Goal: Task Accomplishment & Management: Complete application form

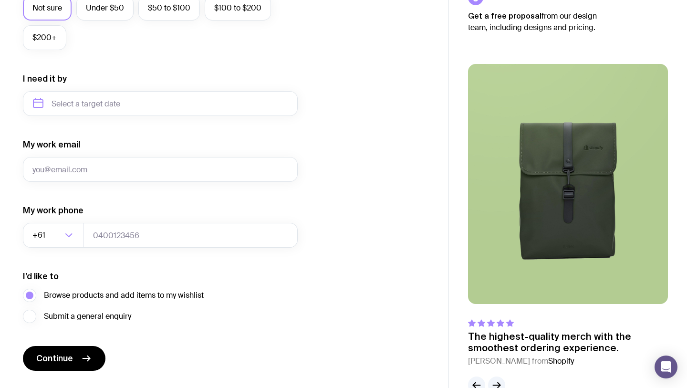
scroll to position [423, 0]
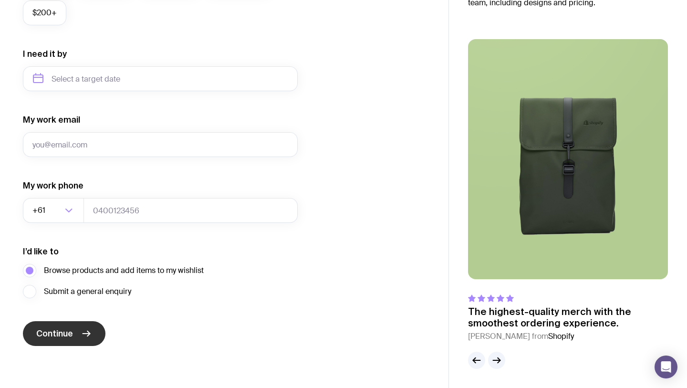
click at [80, 336] on button "Continue" at bounding box center [64, 333] width 83 height 25
click at [61, 294] on span "Submit a general enquiry" at bounding box center [87, 291] width 87 height 11
click at [0, 0] on input "Submit a general enquiry" at bounding box center [0, 0] width 0 height 0
click at [73, 333] on button "Continue" at bounding box center [64, 333] width 83 height 25
click at [199, 312] on form "I want swag for Customers Team members An event Approximately how many people d…" at bounding box center [160, 34] width 275 height 623
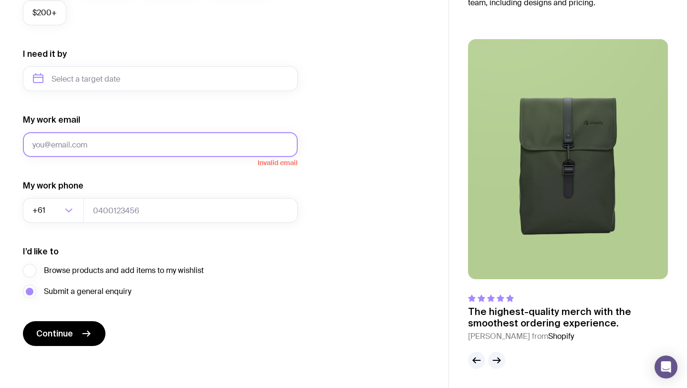
click at [190, 151] on input "My work email" at bounding box center [160, 144] width 275 height 25
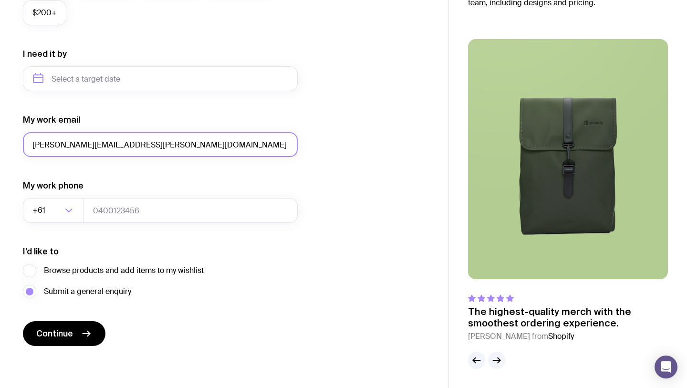
type input "[PERSON_NAME][EMAIL_ADDRESS][PERSON_NAME][DOMAIN_NAME]"
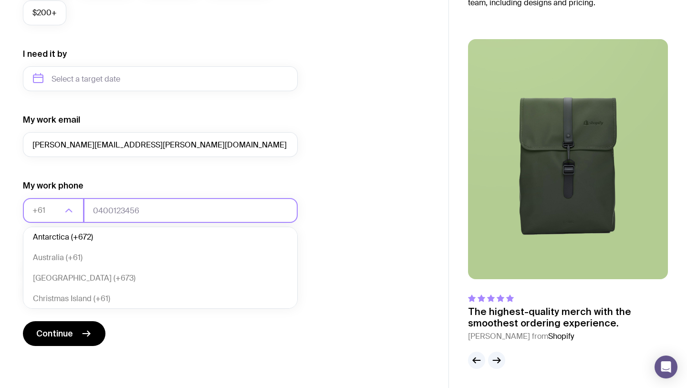
scroll to position [0, 0]
type input "+61"
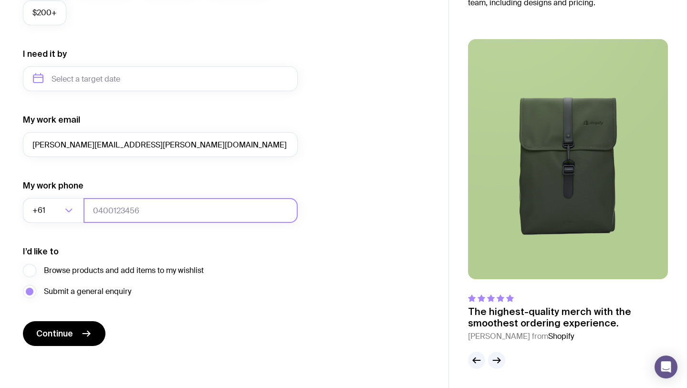
click at [160, 205] on input "tel" at bounding box center [190, 210] width 214 height 25
type input "0466140457"
click at [337, 155] on div "I want swag for Customers Team members An event Approximately how many people d…" at bounding box center [224, 34] width 403 height 623
click at [77, 267] on span "Browse products and add items to my wishlist" at bounding box center [124, 270] width 160 height 11
click at [0, 0] on input "Browse products and add items to my wishlist" at bounding box center [0, 0] width 0 height 0
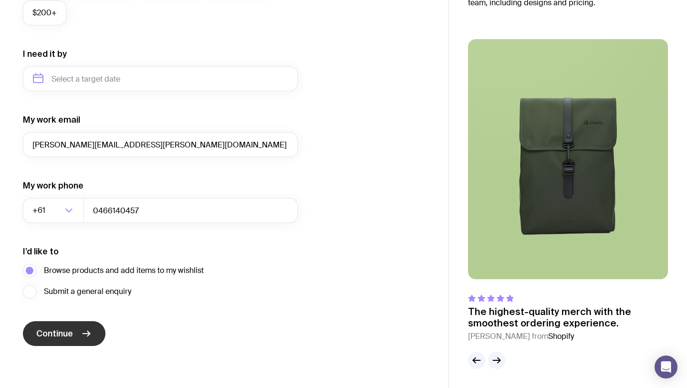
click at [76, 333] on button "Continue" at bounding box center [64, 333] width 83 height 25
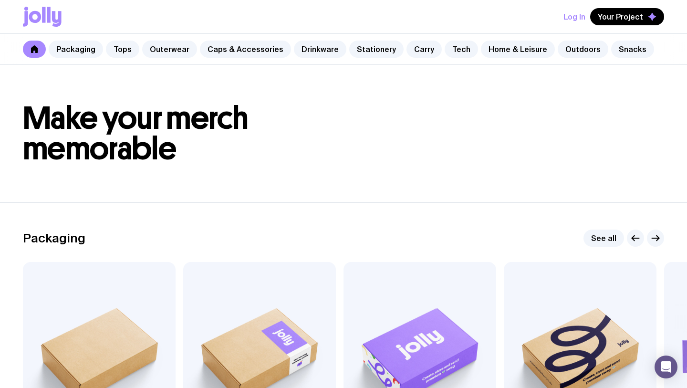
click at [569, 18] on button "Log In" at bounding box center [574, 16] width 22 height 17
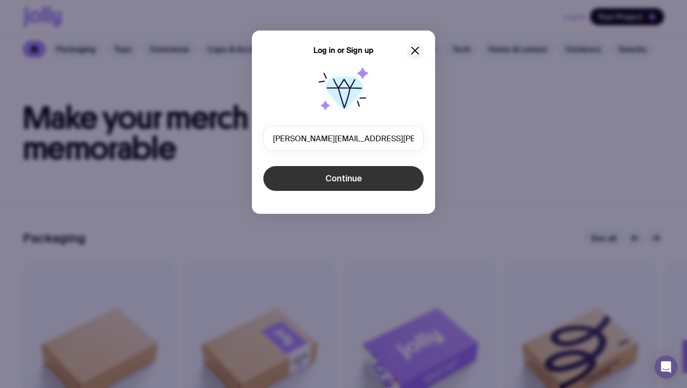
click at [349, 182] on span "Continue" at bounding box center [343, 178] width 37 height 11
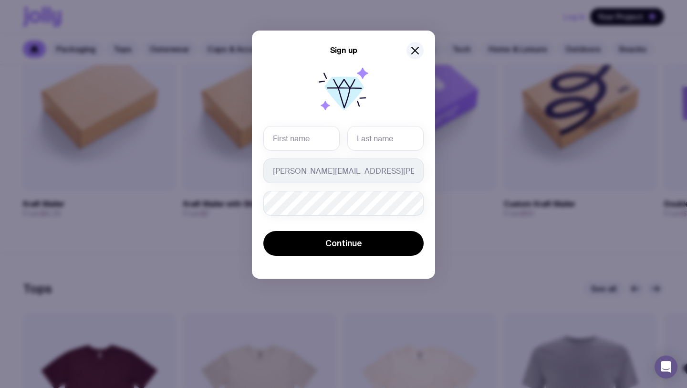
scroll to position [258, 0]
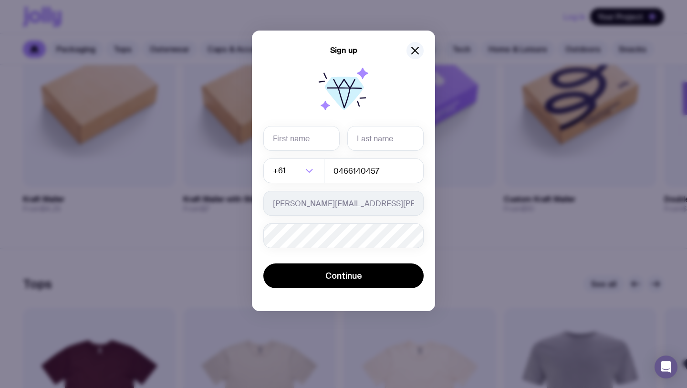
click at [263, 151] on div at bounding box center [263, 151] width 0 height 0
type input "[PERSON_NAME]"
type input "van Wyk"
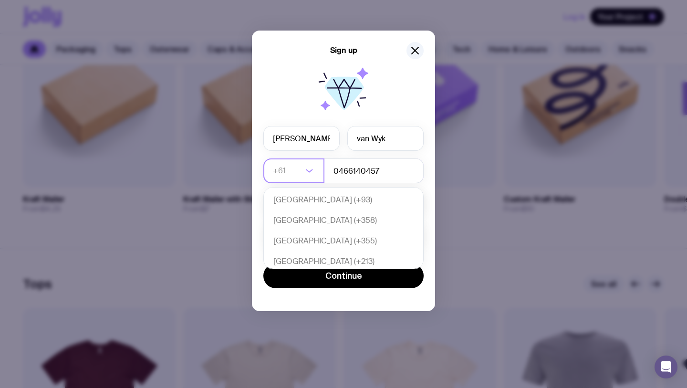
scroll to position [206, 0]
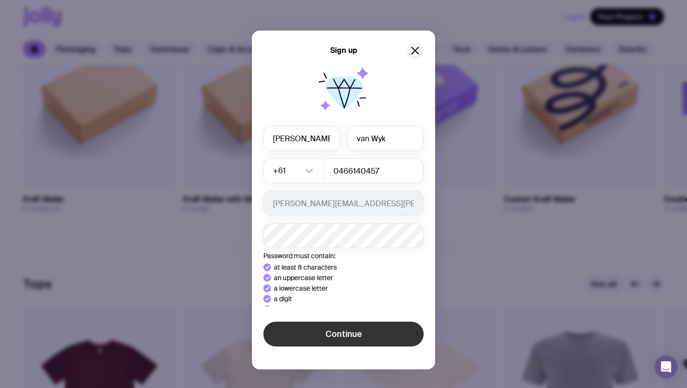
click at [353, 338] on button "Continue" at bounding box center [343, 333] width 160 height 25
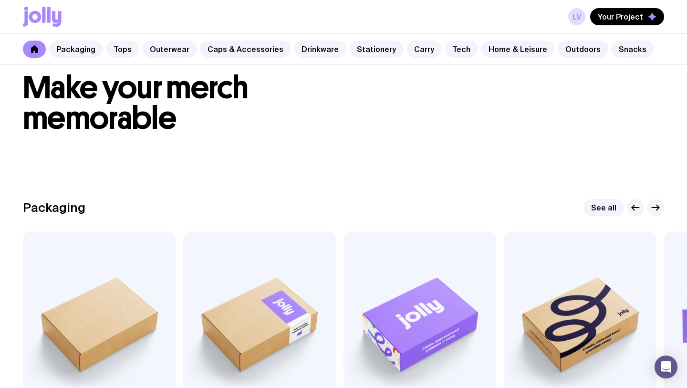
scroll to position [27, 0]
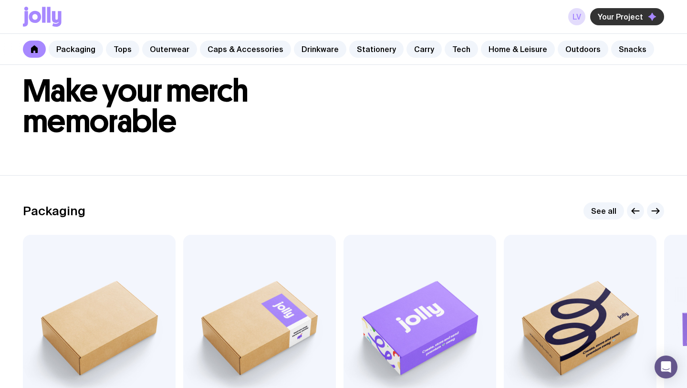
click at [616, 16] on span "Your Project" at bounding box center [620, 17] width 45 height 10
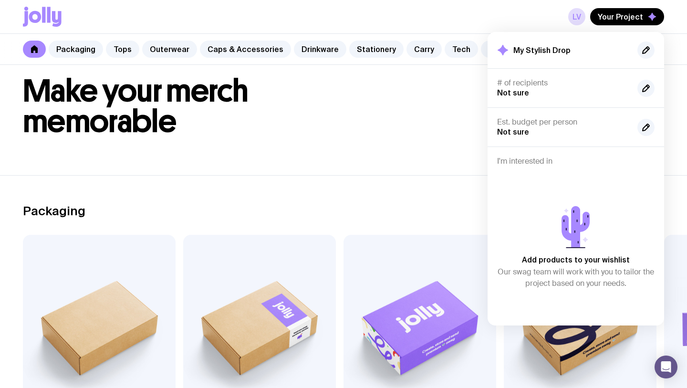
click at [419, 135] on h1 "Make your merch memorable" at bounding box center [343, 106] width 641 height 61
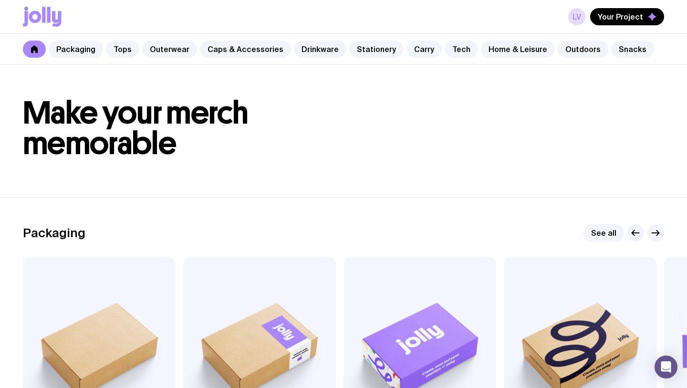
scroll to position [0, 0]
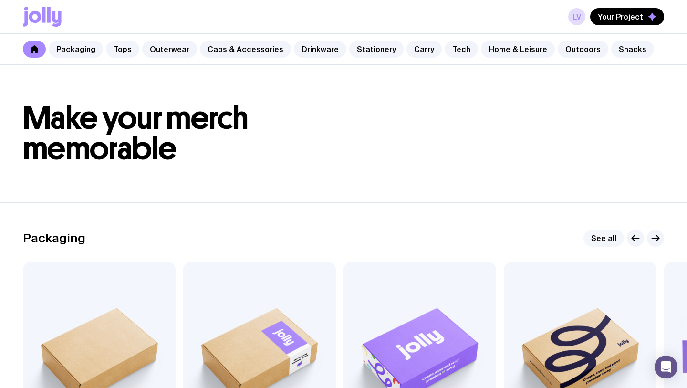
click at [604, 237] on link "See all" at bounding box center [603, 237] width 41 height 17
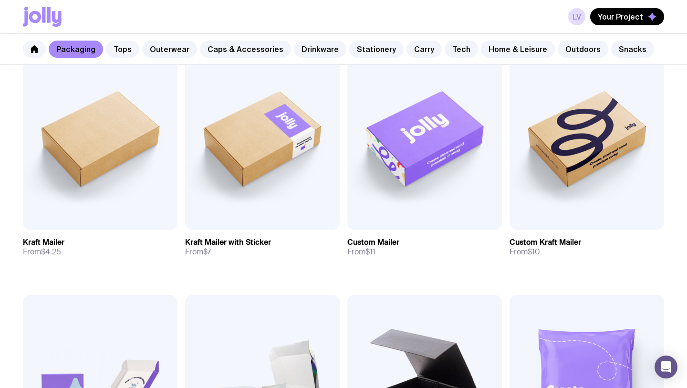
scroll to position [203, 0]
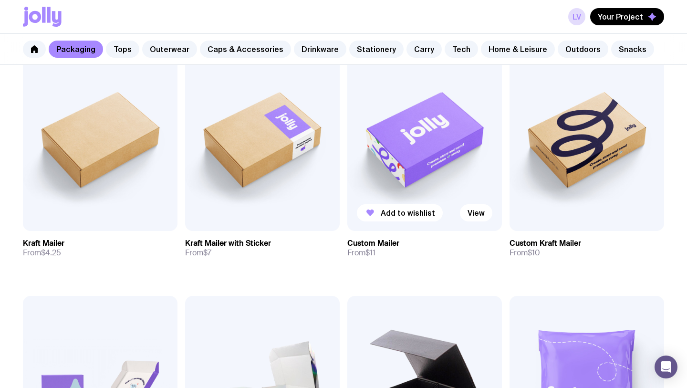
click at [406, 165] on img at bounding box center [424, 138] width 155 height 186
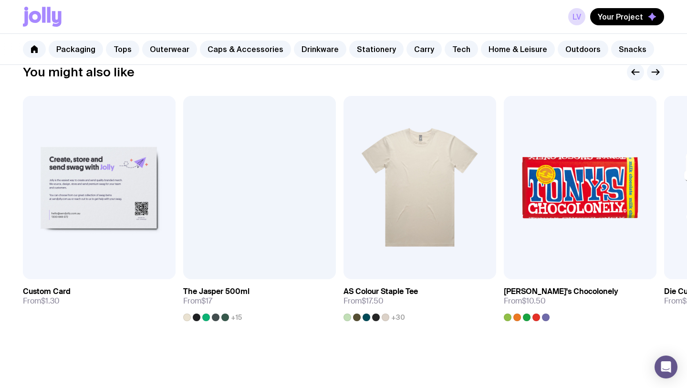
scroll to position [461, 0]
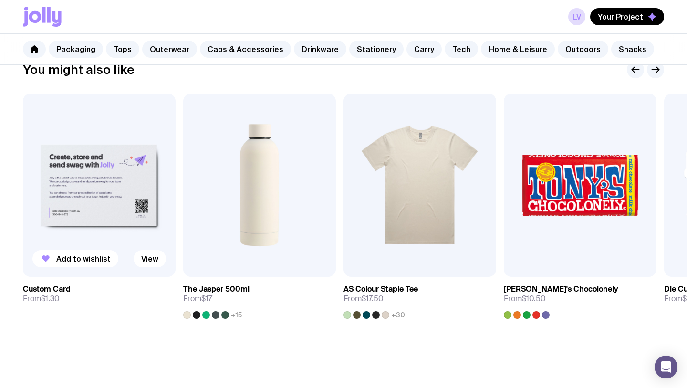
click at [133, 182] on img at bounding box center [99, 184] width 153 height 183
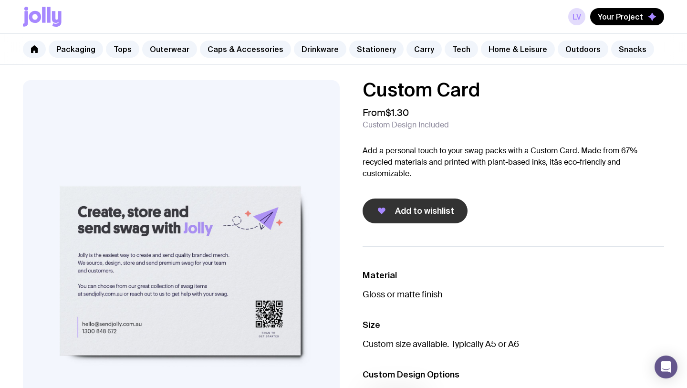
click at [407, 210] on span "Add to wishlist" at bounding box center [424, 210] width 59 height 11
click at [67, 51] on link "Packaging" at bounding box center [76, 49] width 54 height 17
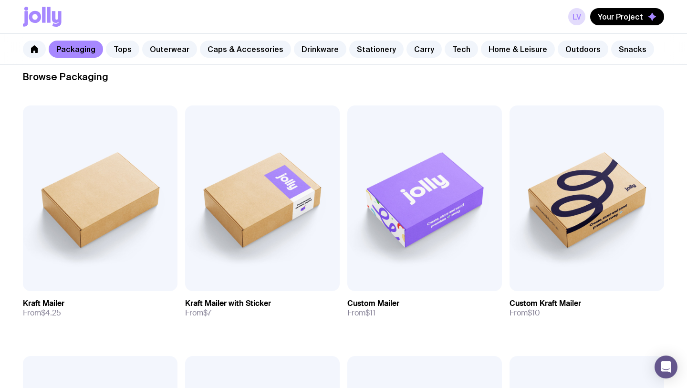
scroll to position [170, 0]
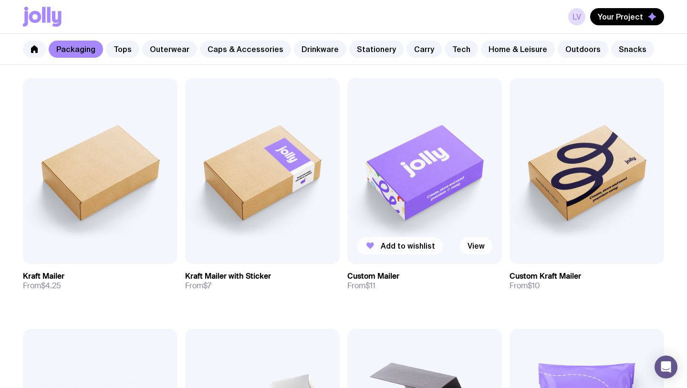
click at [406, 247] on span "Add to wishlist" at bounding box center [408, 246] width 54 height 10
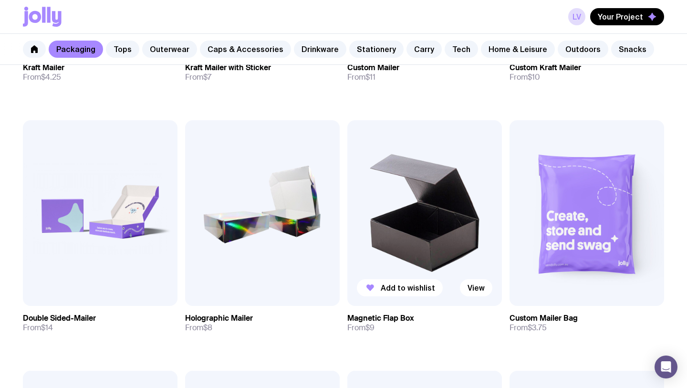
scroll to position [0, 0]
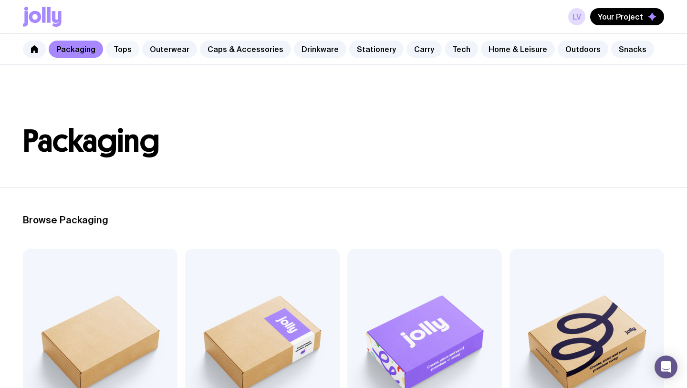
click at [119, 52] on link "Tops" at bounding box center [122, 49] width 33 height 17
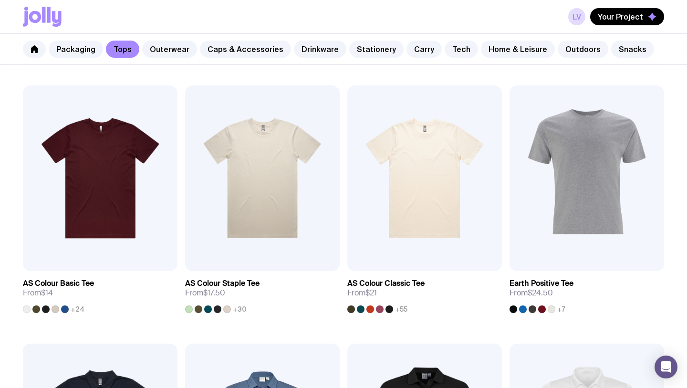
scroll to position [155, 0]
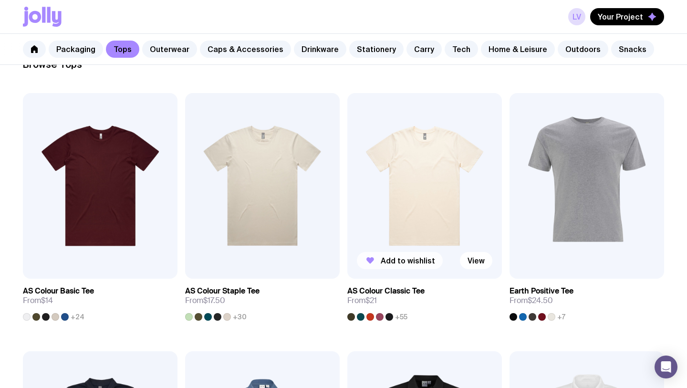
click at [404, 259] on span "Add to wishlist" at bounding box center [408, 261] width 54 height 10
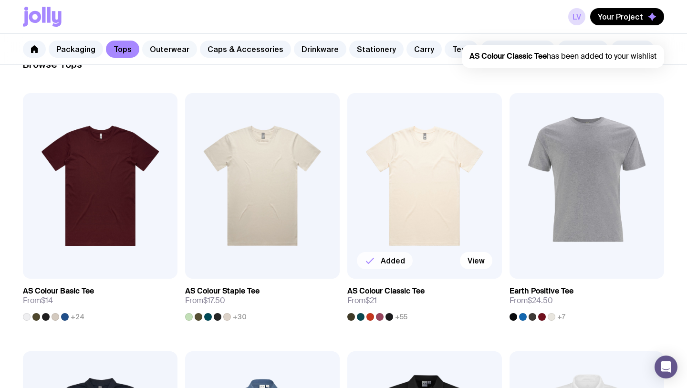
click at [175, 52] on link "Outerwear" at bounding box center [169, 49] width 55 height 17
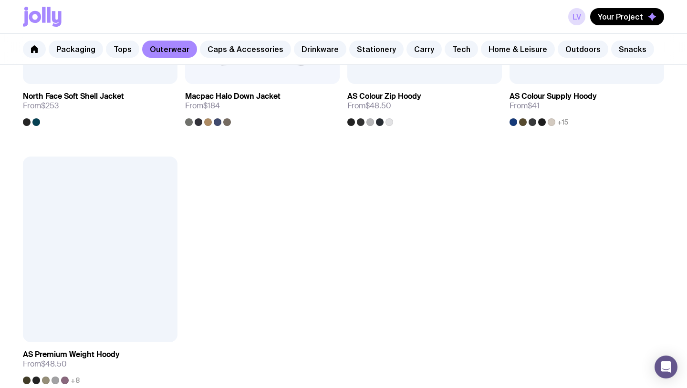
scroll to position [1383, 0]
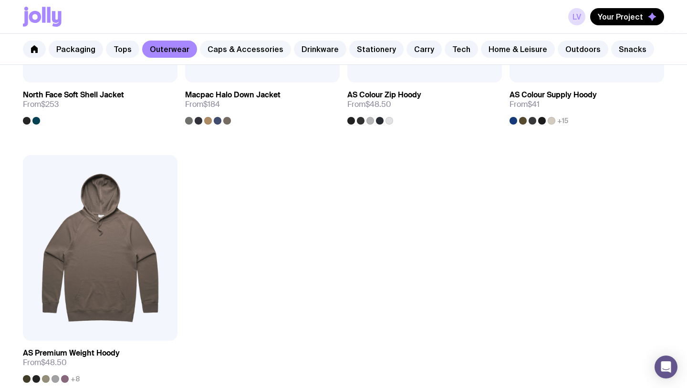
click at [251, 52] on link "Caps & Accessories" at bounding box center [245, 49] width 91 height 17
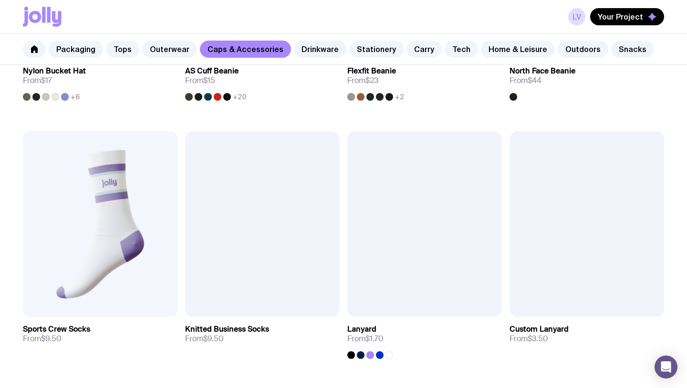
scroll to position [1090, 0]
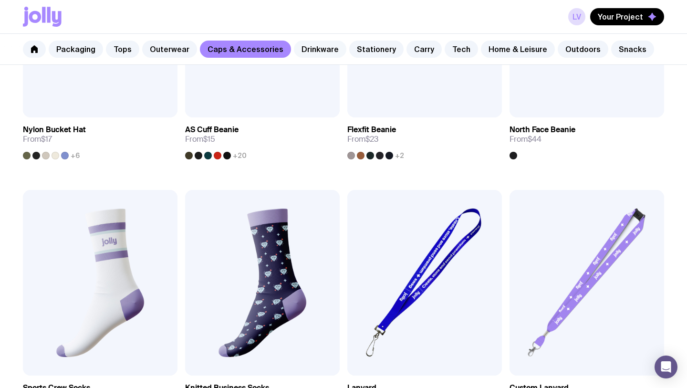
click at [306, 51] on link "Drinkware" at bounding box center [320, 49] width 52 height 17
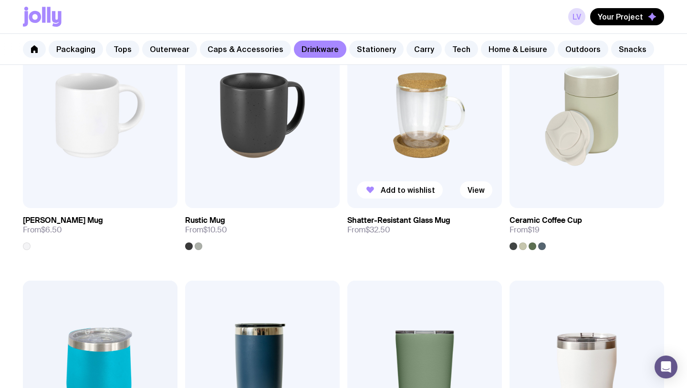
scroll to position [227, 0]
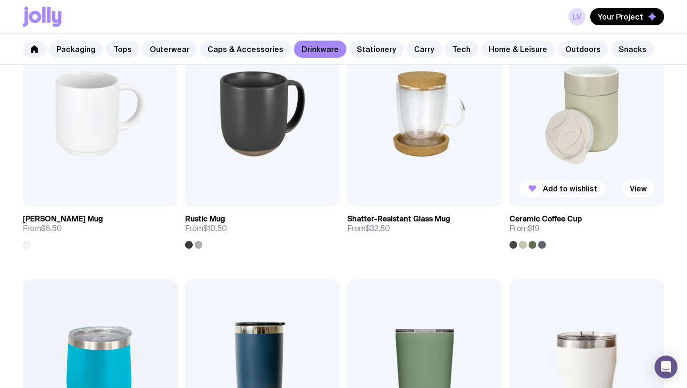
click at [561, 191] on span "Add to wishlist" at bounding box center [570, 189] width 54 height 10
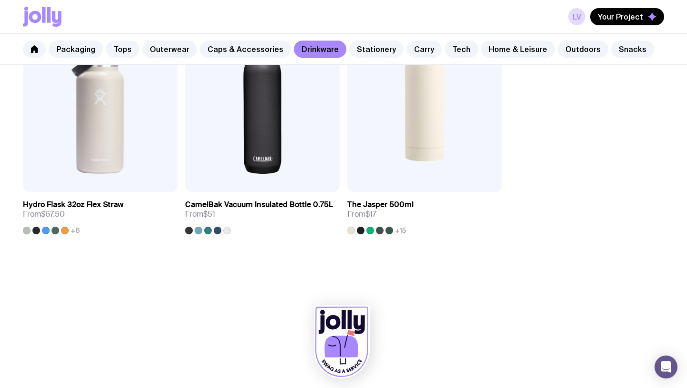
scroll to position [1540, 0]
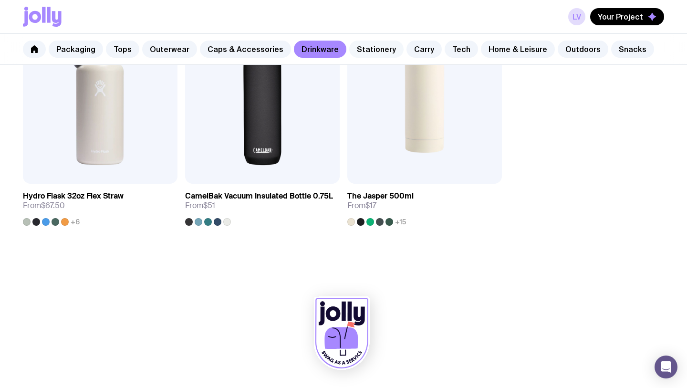
click at [362, 49] on link "Stationery" at bounding box center [376, 49] width 54 height 17
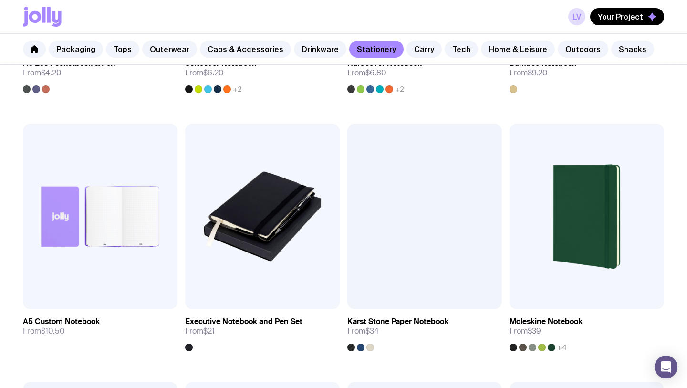
scroll to position [902, 0]
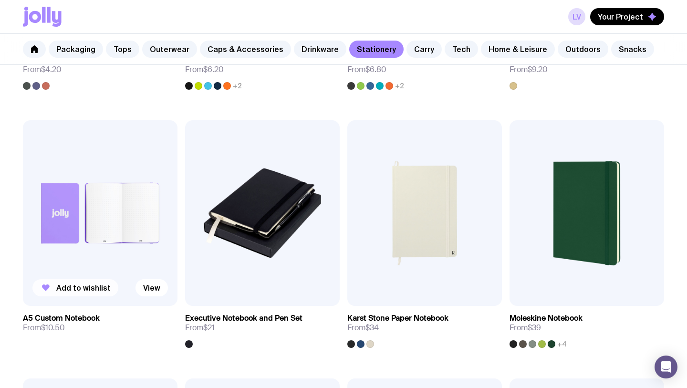
click at [95, 286] on span "Add to wishlist" at bounding box center [83, 288] width 54 height 10
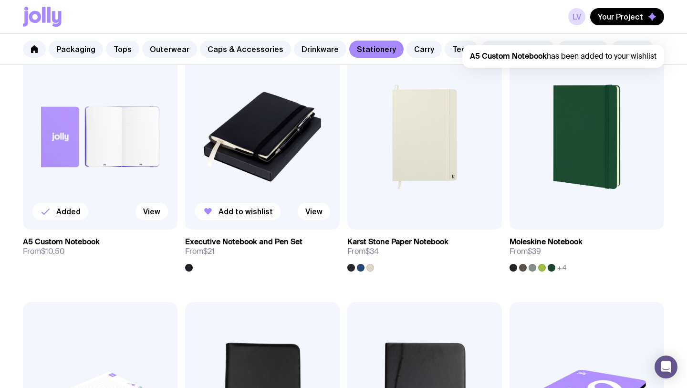
scroll to position [979, 0]
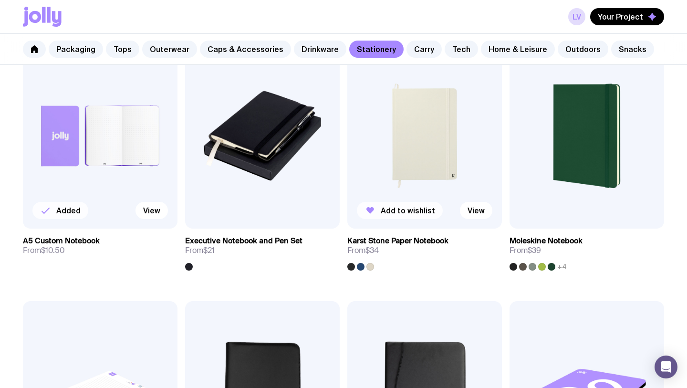
click at [402, 211] on span "Add to wishlist" at bounding box center [408, 211] width 54 height 10
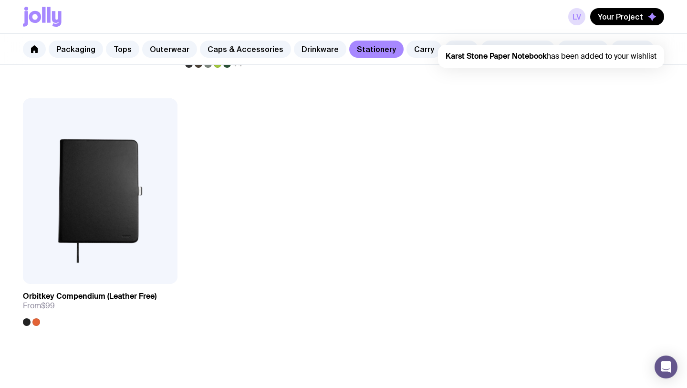
scroll to position [1797, 0]
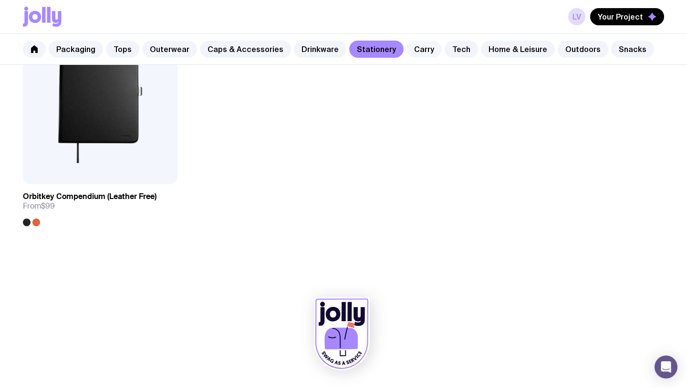
click at [410, 53] on link "Carry" at bounding box center [423, 49] width 35 height 17
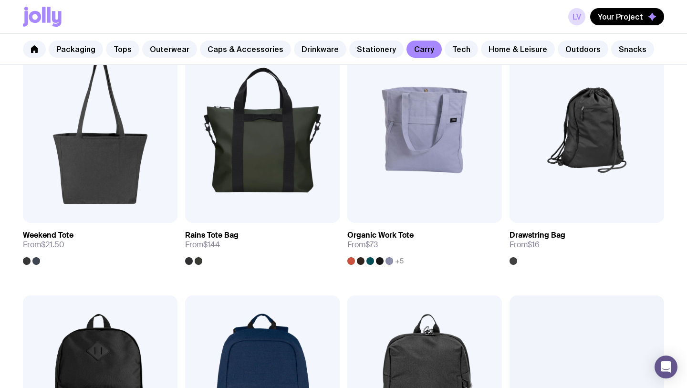
scroll to position [477, 0]
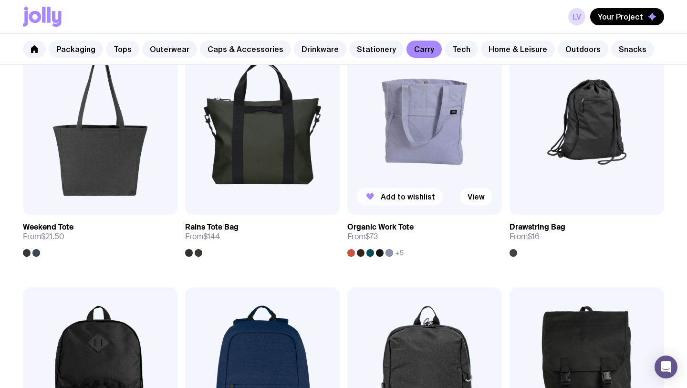
click at [398, 196] on span "Add to wishlist" at bounding box center [408, 197] width 54 height 10
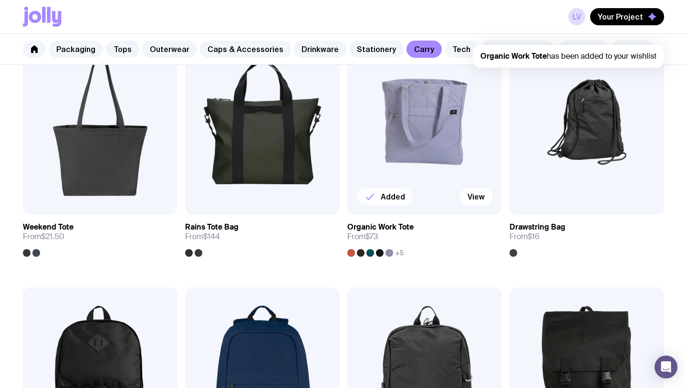
click at [446, 51] on link "Tech" at bounding box center [460, 49] width 33 height 17
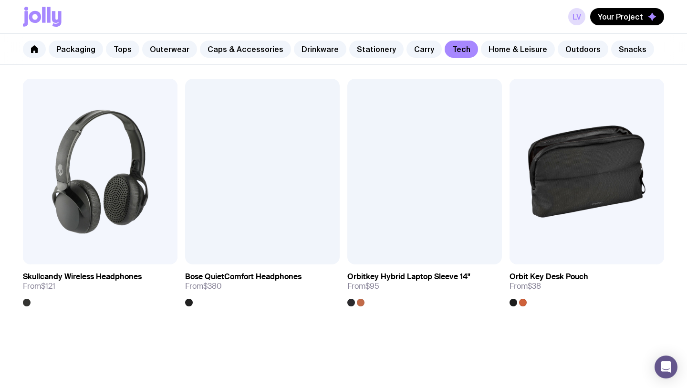
scroll to position [1797, 0]
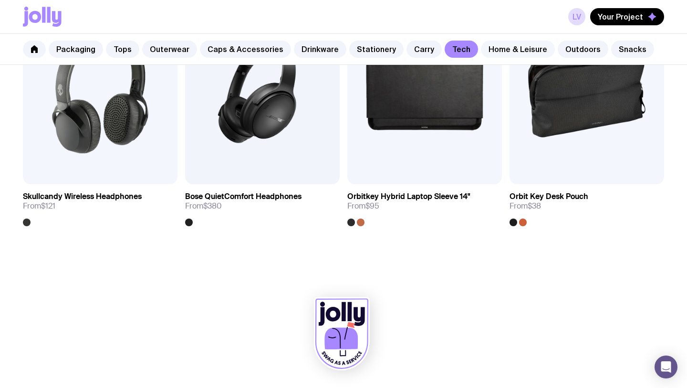
click at [493, 53] on link "Home & Leisure" at bounding box center [518, 49] width 74 height 17
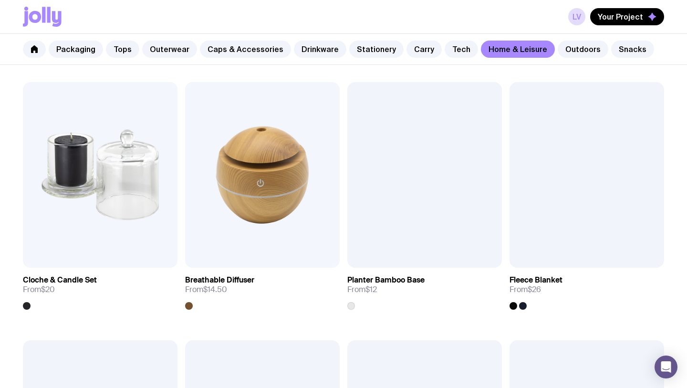
scroll to position [1500, 0]
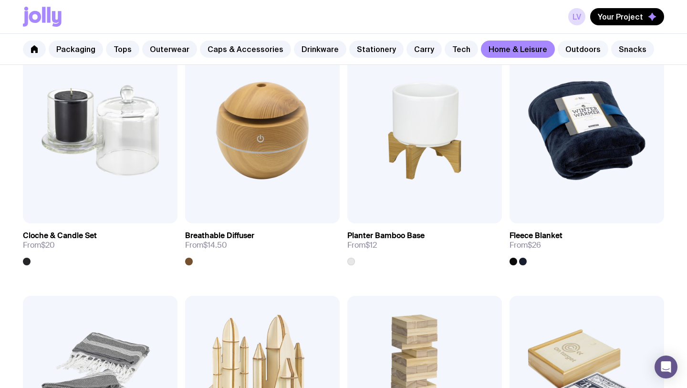
click at [568, 51] on link "Outdoors" at bounding box center [582, 49] width 51 height 17
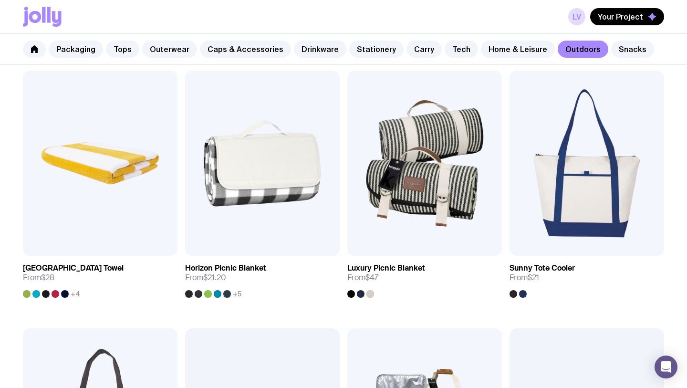
scroll to position [333, 0]
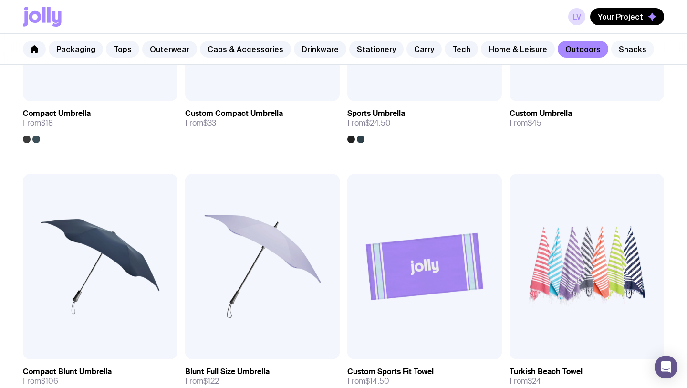
click at [617, 47] on link "Snacks" at bounding box center [632, 49] width 43 height 17
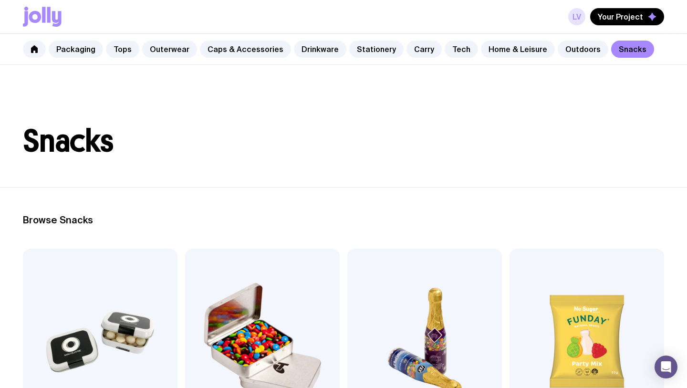
click at [576, 20] on link "Lv" at bounding box center [576, 16] width 17 height 17
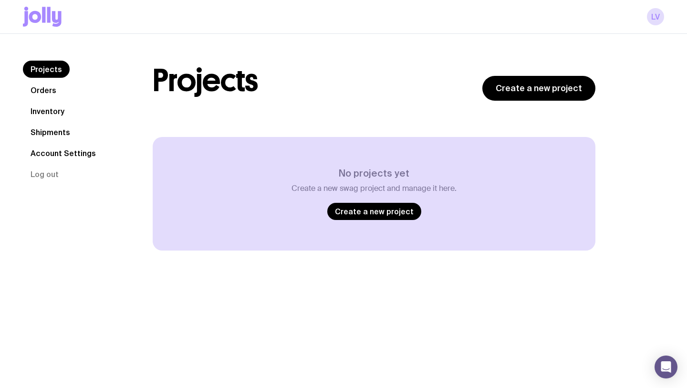
click at [50, 87] on link "Orders" at bounding box center [43, 90] width 41 height 17
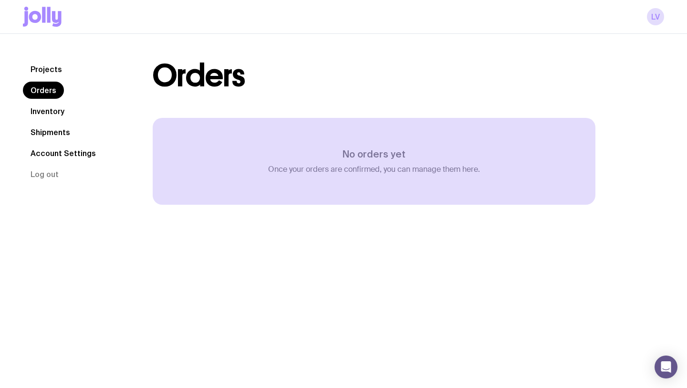
click at [56, 116] on link "Inventory" at bounding box center [47, 111] width 49 height 17
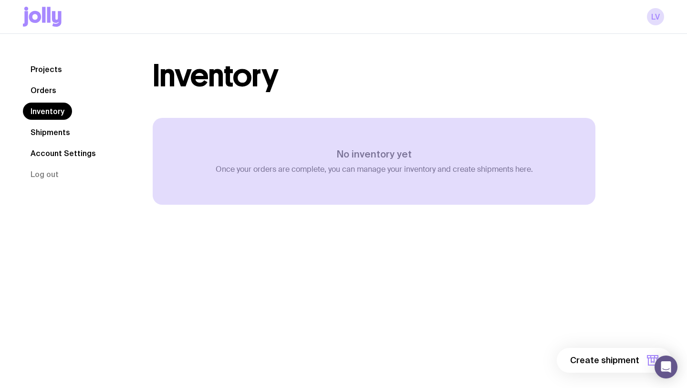
click at [65, 132] on link "Shipments" at bounding box center [50, 132] width 55 height 17
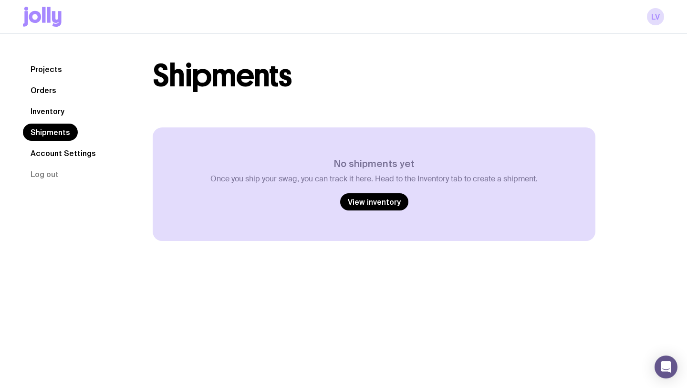
click at [38, 70] on link "Projects" at bounding box center [46, 69] width 47 height 17
